Goal: Information Seeking & Learning: Check status

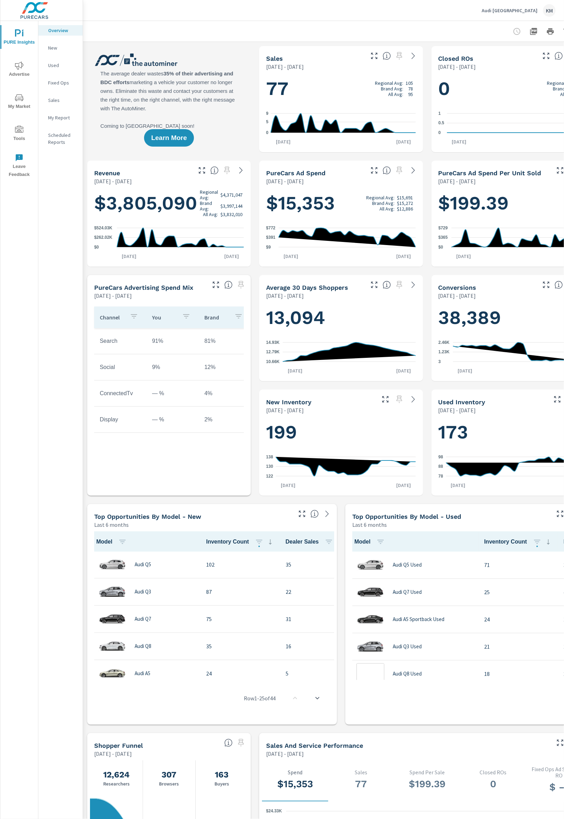
scroll to position [0, 0]
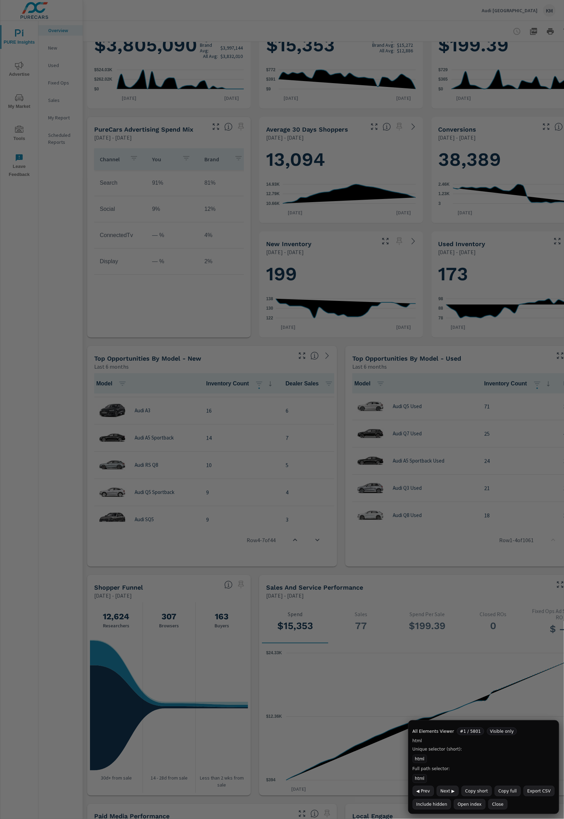
scroll to position [362, 0]
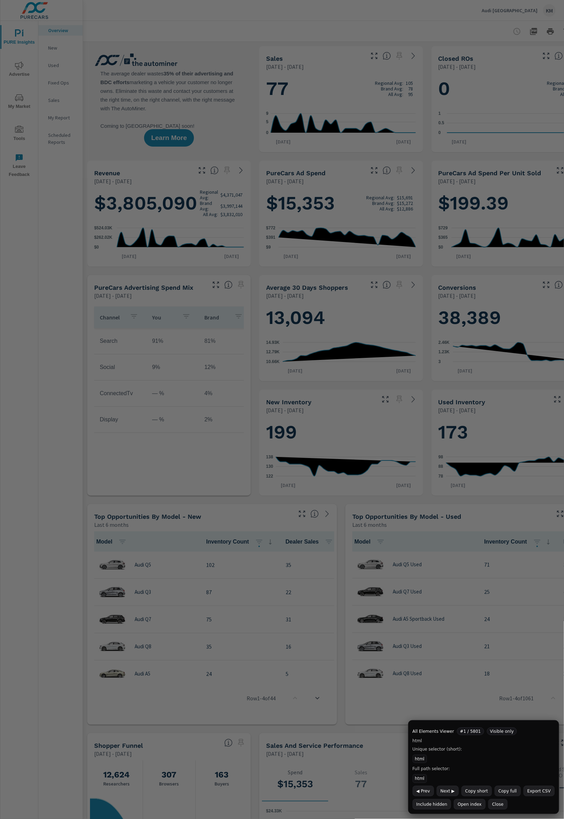
click at [279, 423] on h1 "199" at bounding box center [341, 432] width 150 height 24
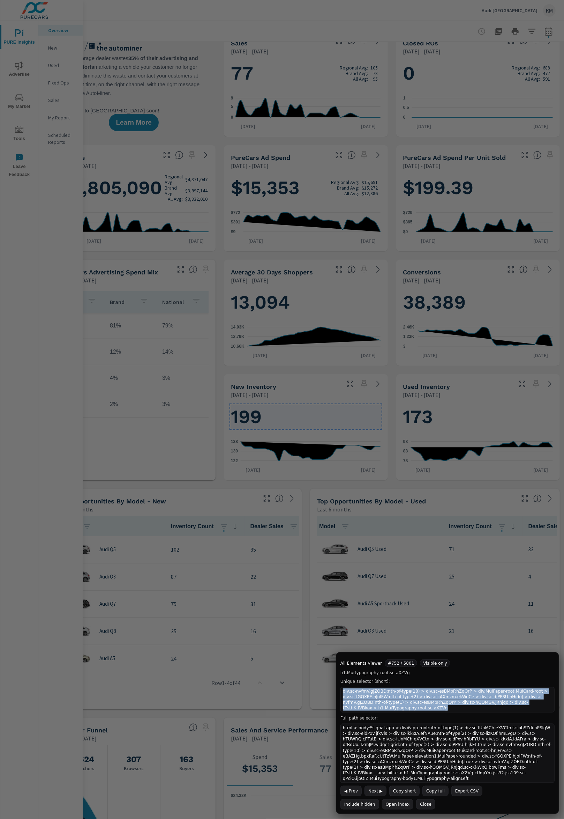
click at [397, 792] on button "Copy short" at bounding box center [404, 791] width 30 height 10
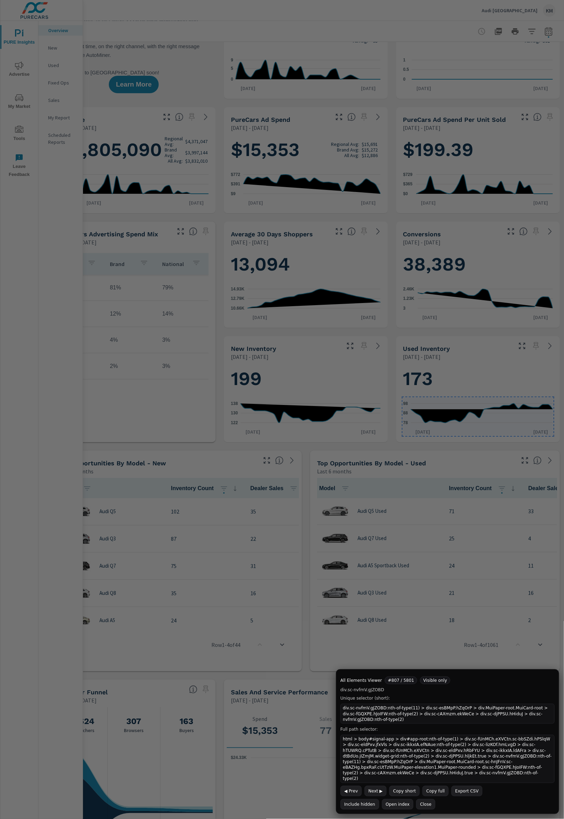
scroll to position [15, 42]
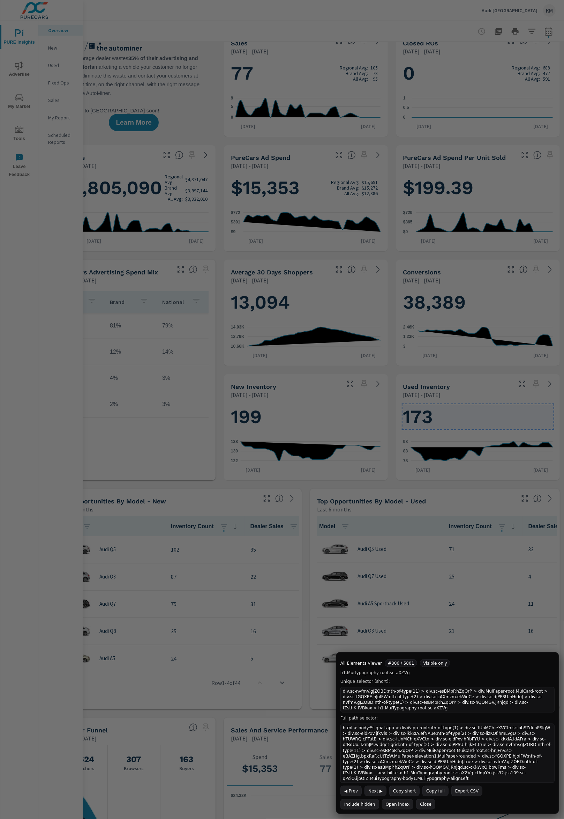
click at [397, 791] on button "Copy short" at bounding box center [404, 791] width 30 height 10
